Goal: Transaction & Acquisition: Purchase product/service

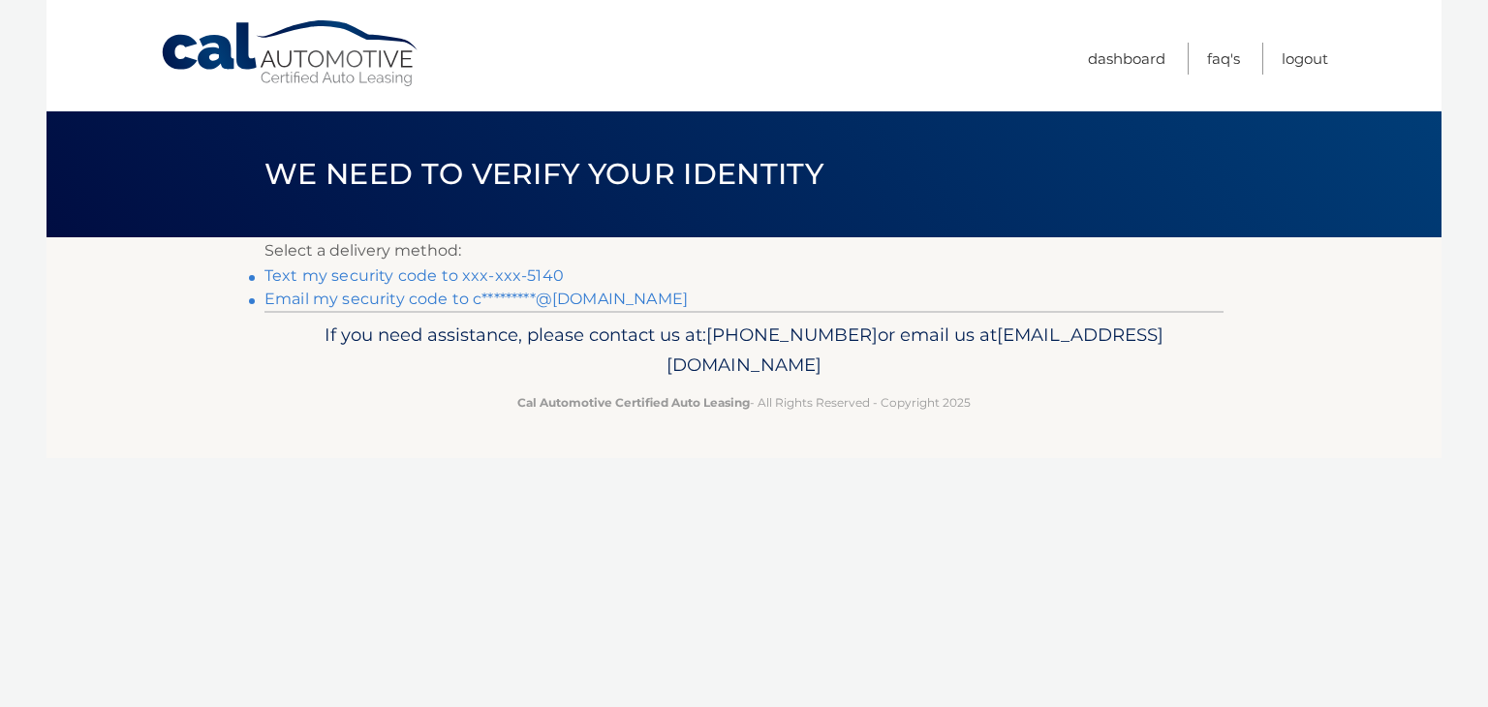
click at [382, 281] on link "Text my security code to xxx-xxx-5140" at bounding box center [413, 275] width 299 height 18
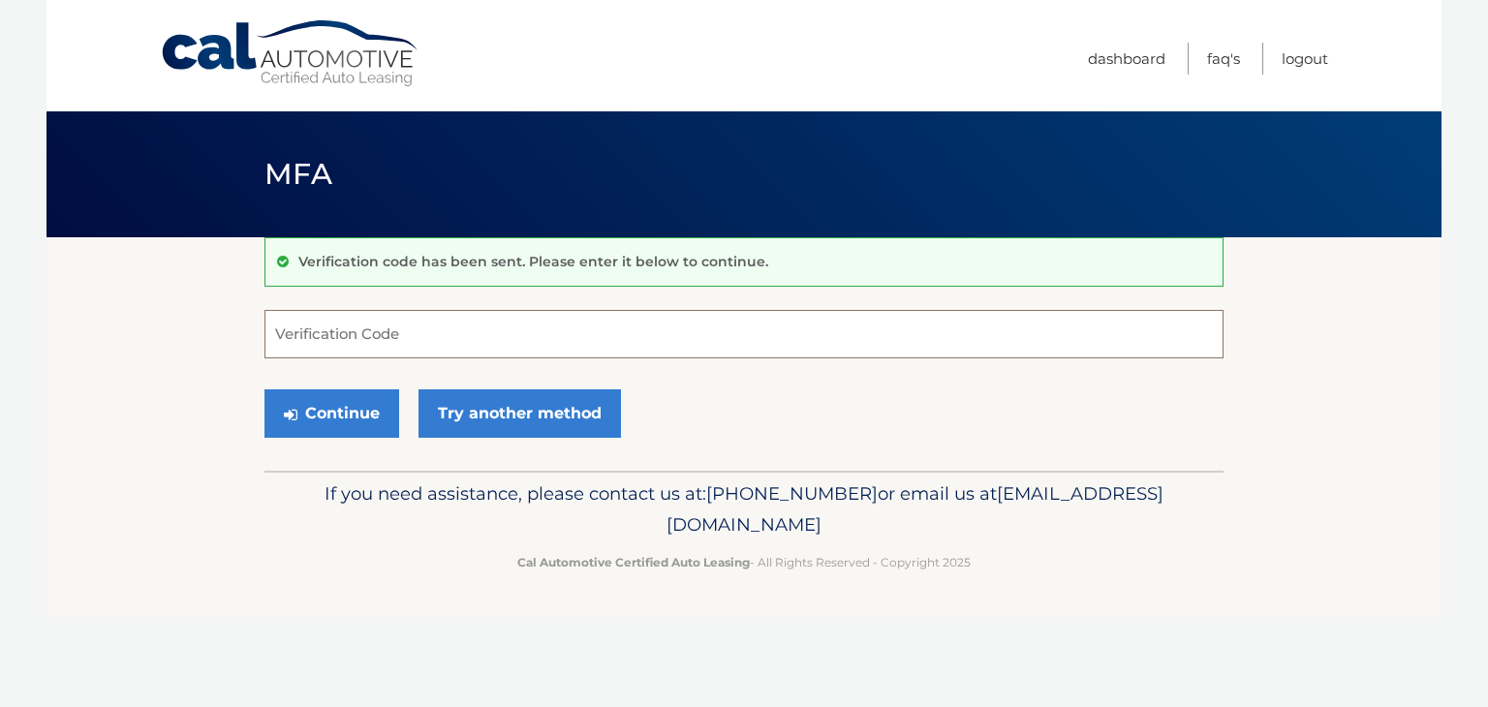
click at [329, 343] on input "Verification Code" at bounding box center [743, 334] width 959 height 48
type input "602682"
click at [322, 424] on button "Continue" at bounding box center [331, 413] width 135 height 48
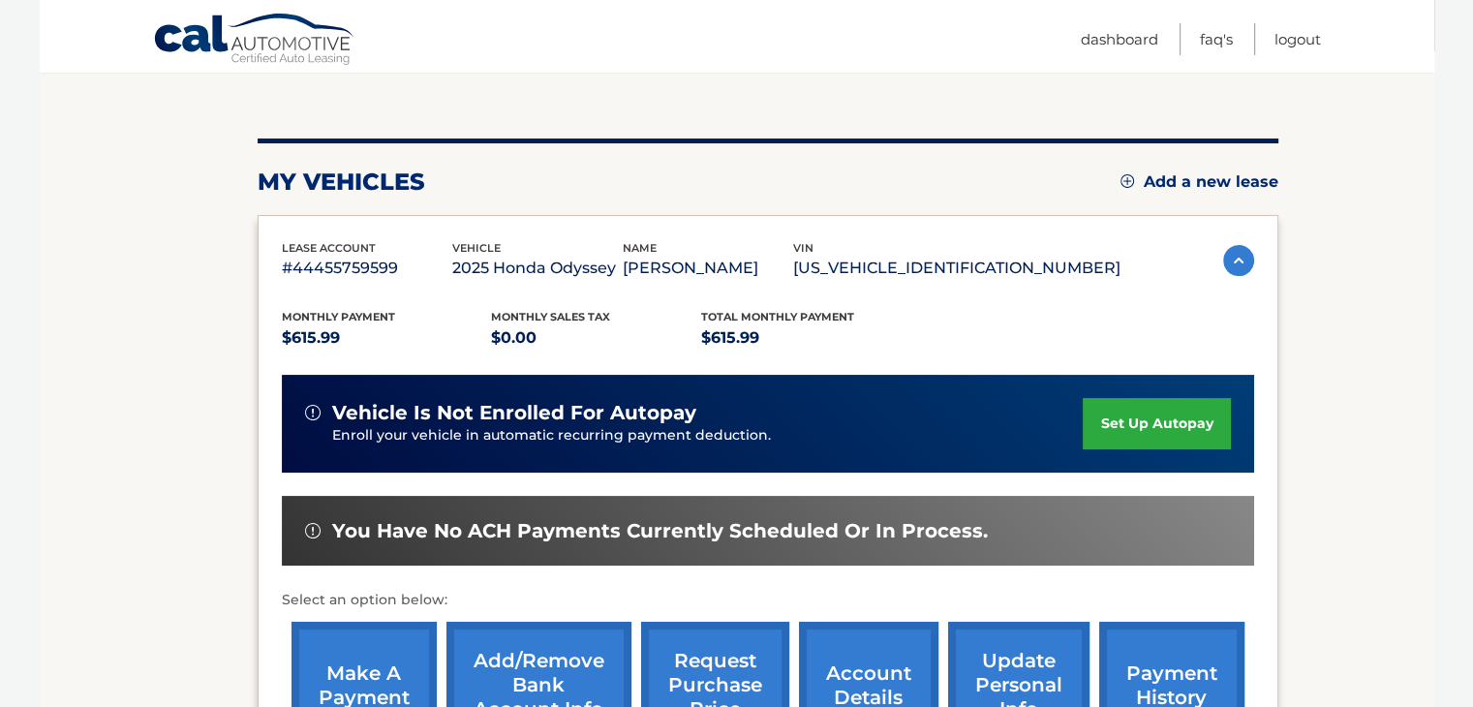
scroll to position [387, 0]
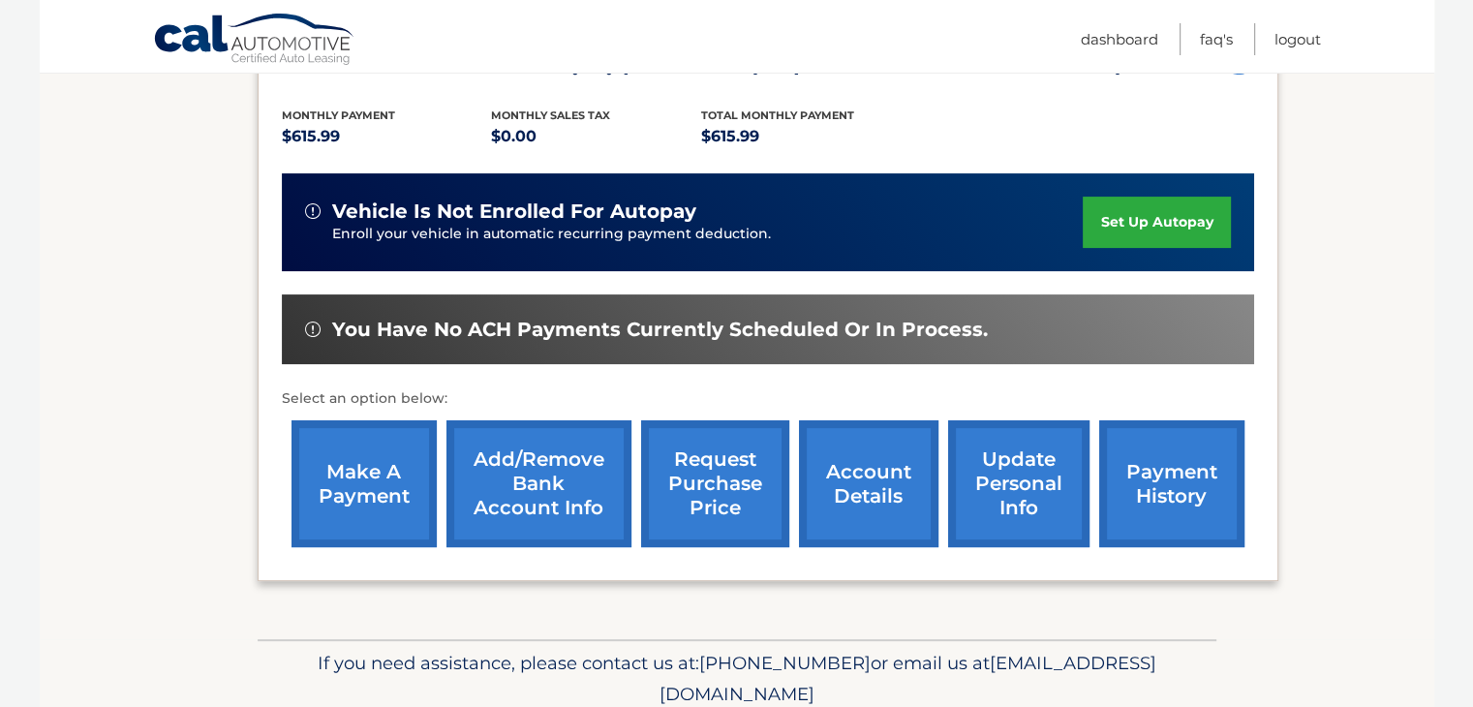
click at [387, 481] on link "make a payment" at bounding box center [364, 483] width 145 height 127
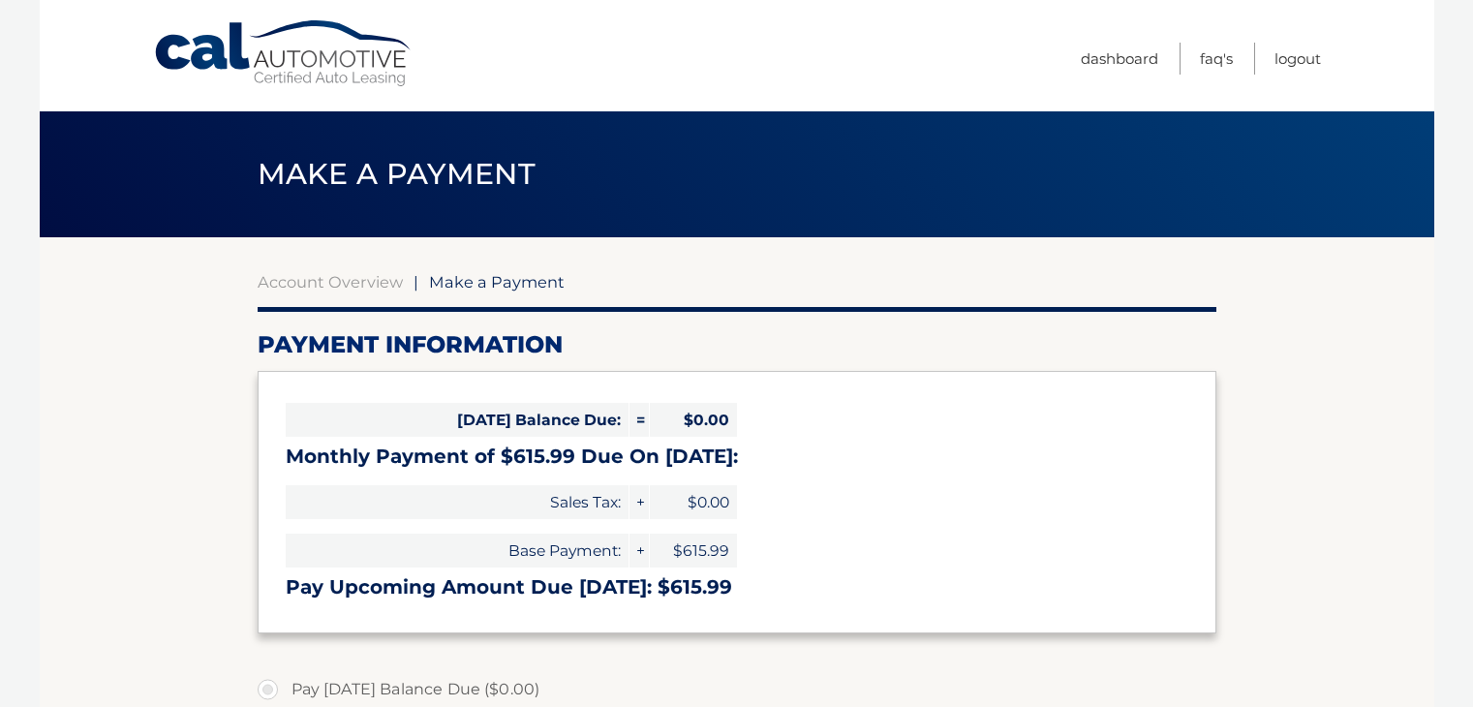
select select "Y2U2NDYyODQtMDk5OC00NDlhLWE4NjQtMzMzM2NmYTJmZTJm"
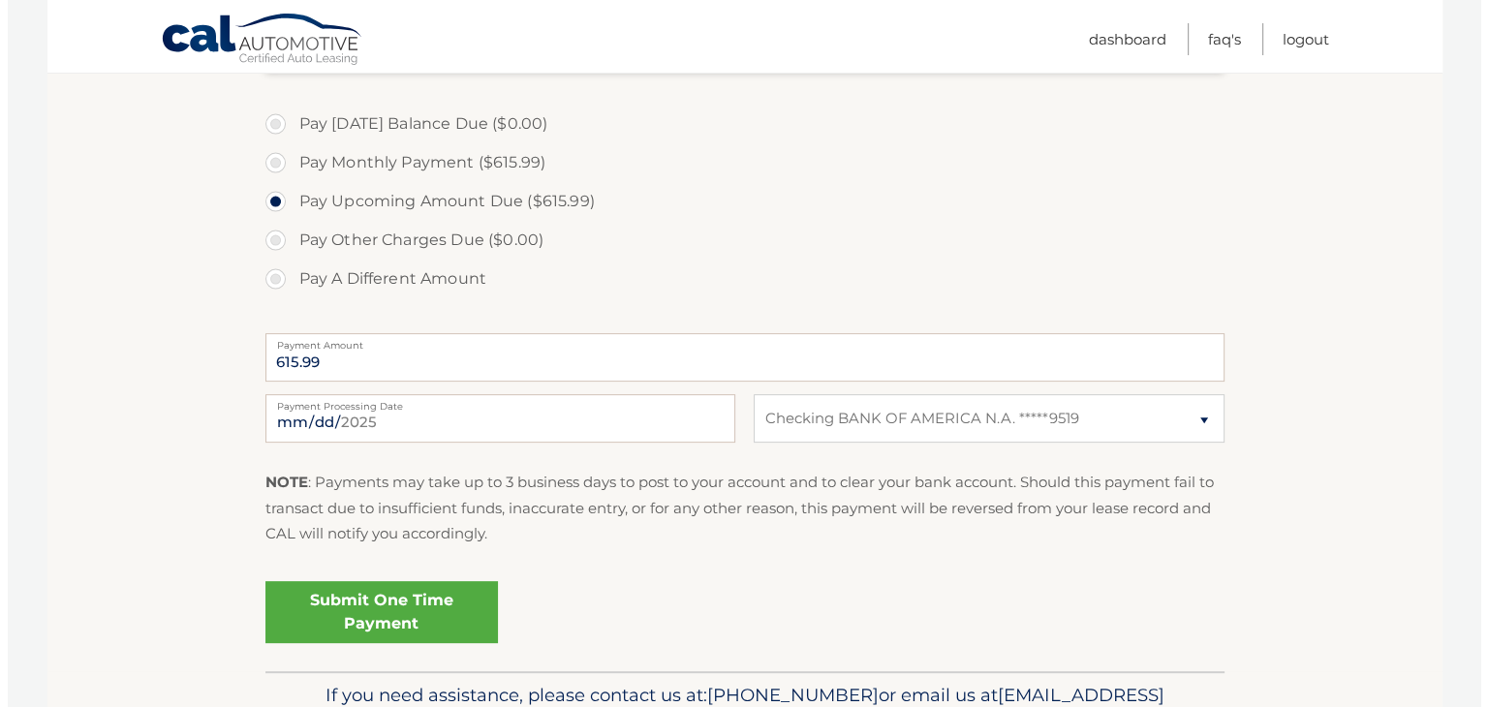
scroll to position [581, 0]
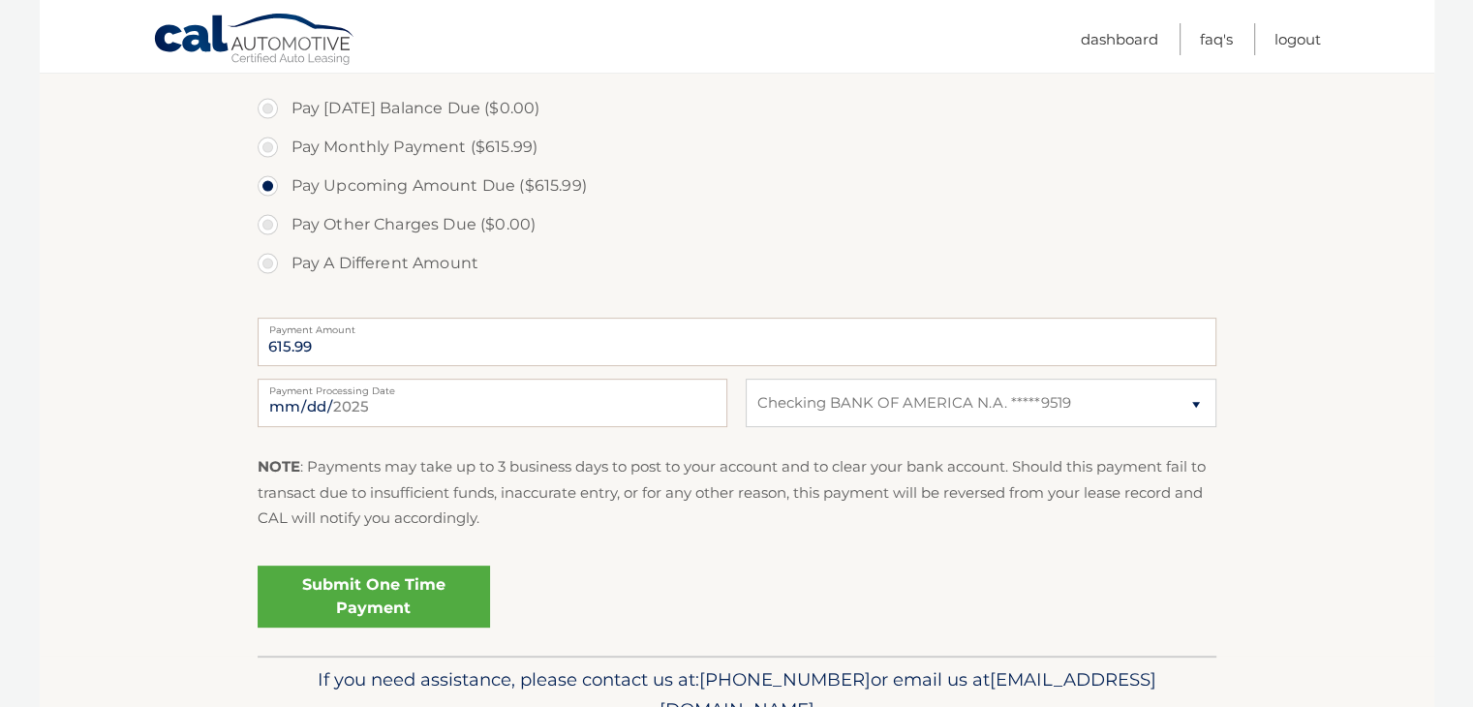
click at [361, 601] on link "Submit One Time Payment" at bounding box center [374, 597] width 232 height 62
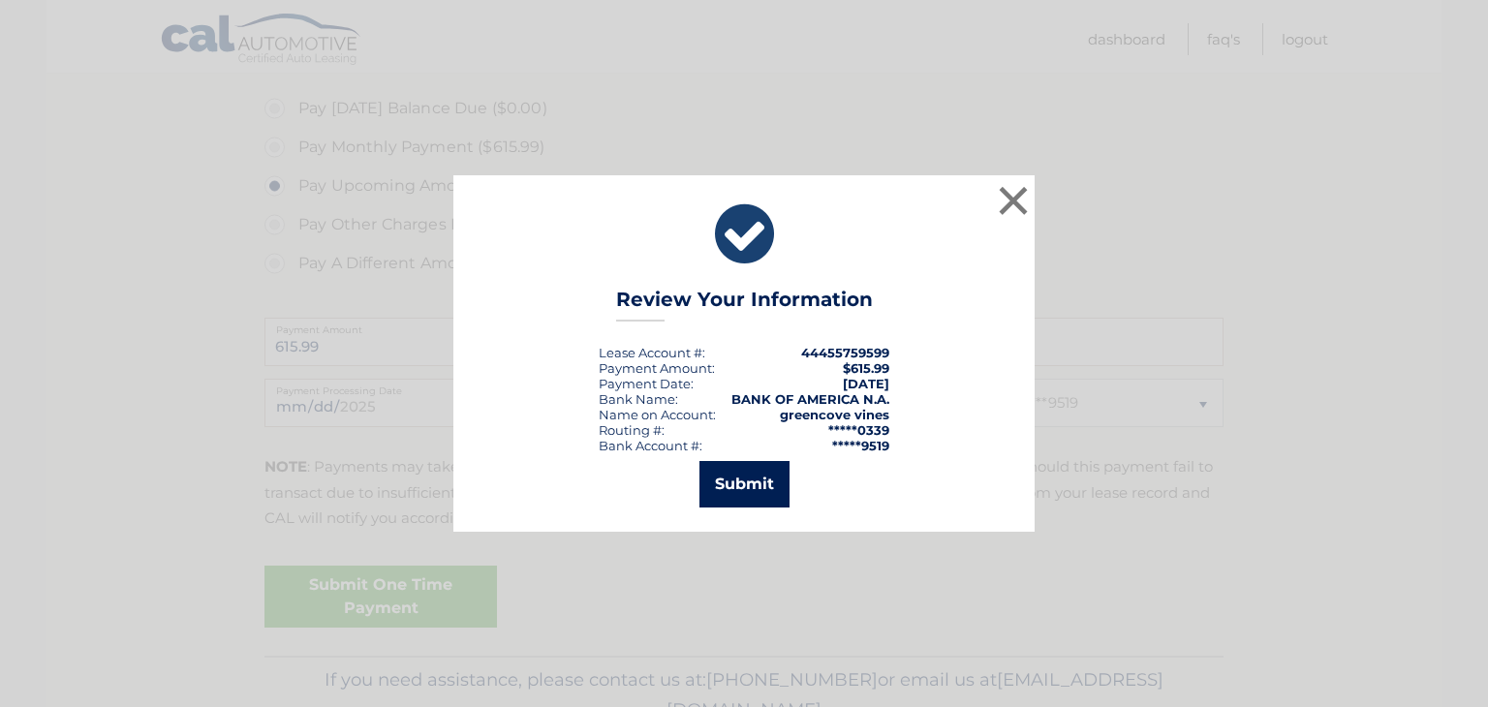
click at [744, 485] on button "Submit" at bounding box center [744, 484] width 90 height 46
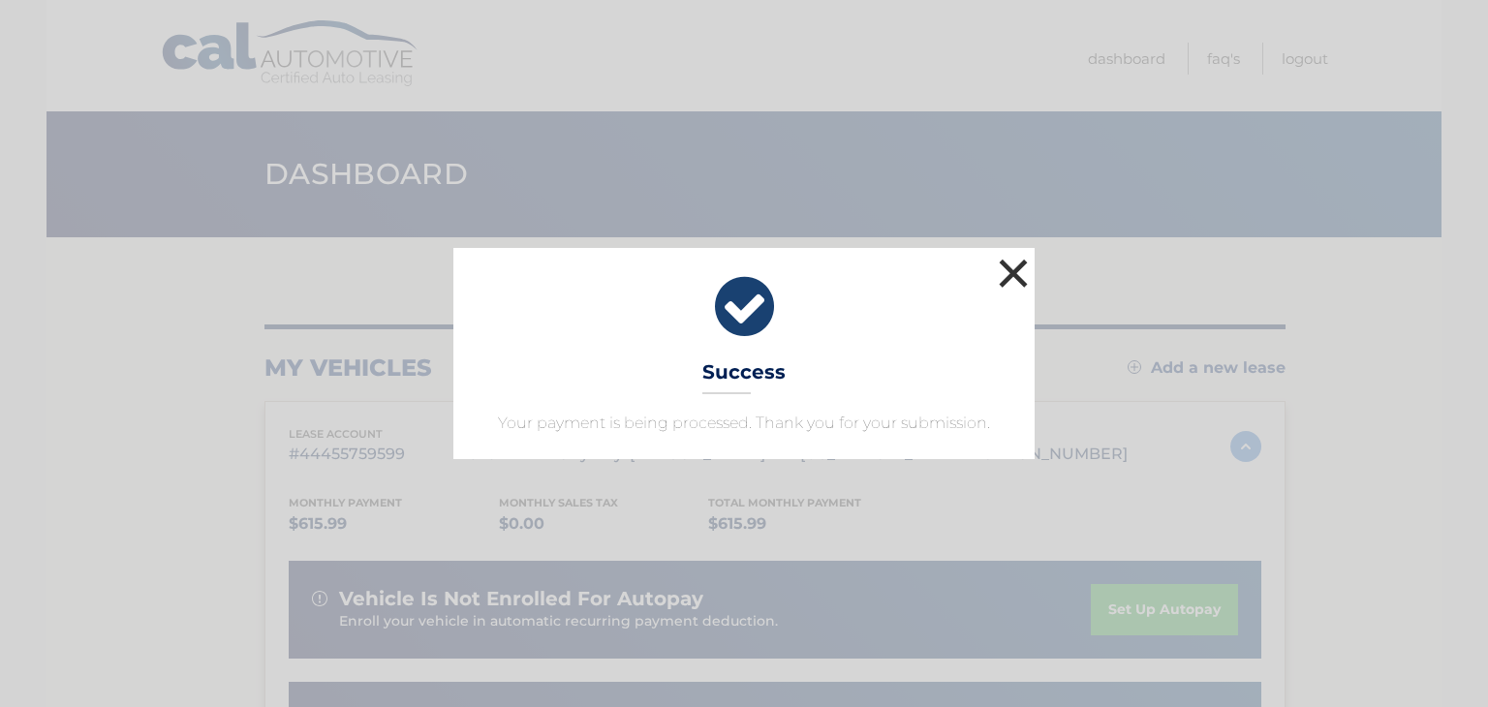
click at [1011, 270] on button "×" at bounding box center [1013, 273] width 39 height 39
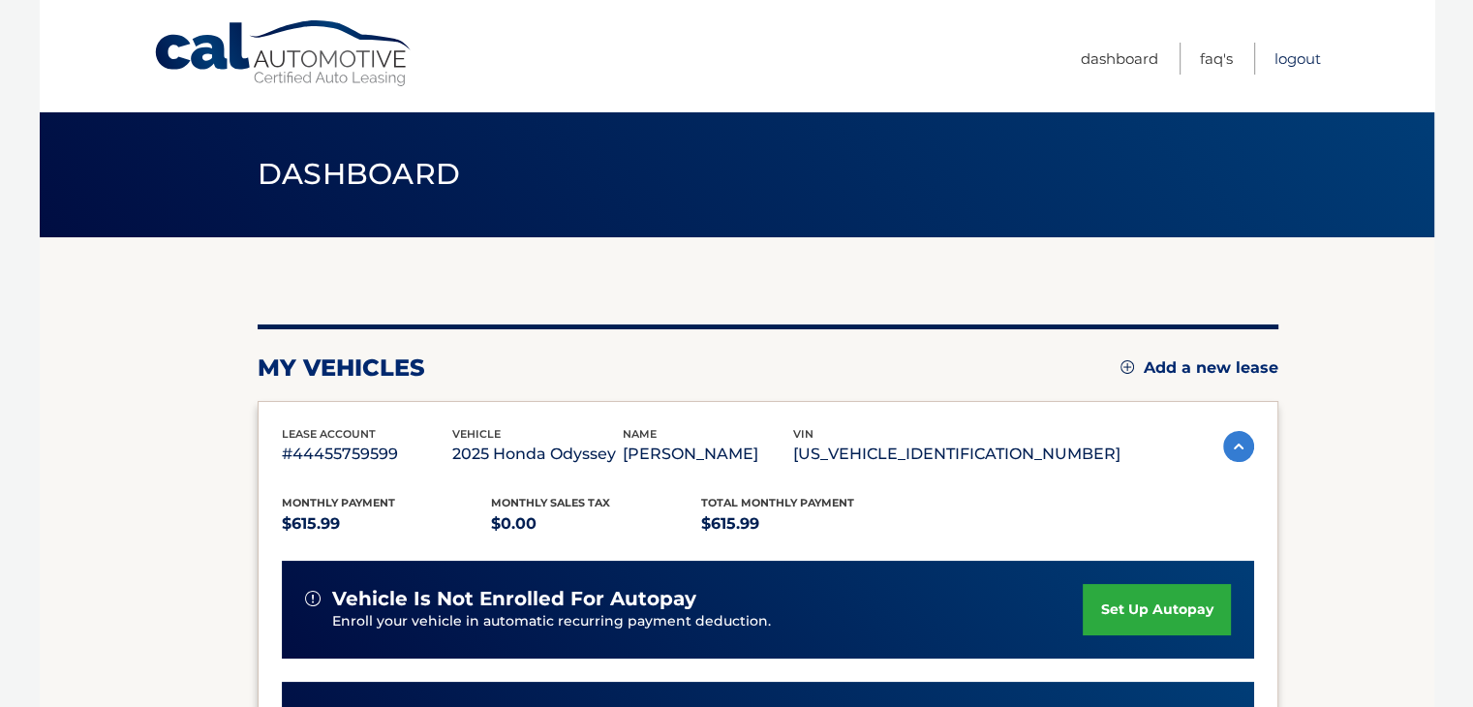
click at [1275, 54] on link "Logout" at bounding box center [1298, 59] width 46 height 32
